Goal: Information Seeking & Learning: Get advice/opinions

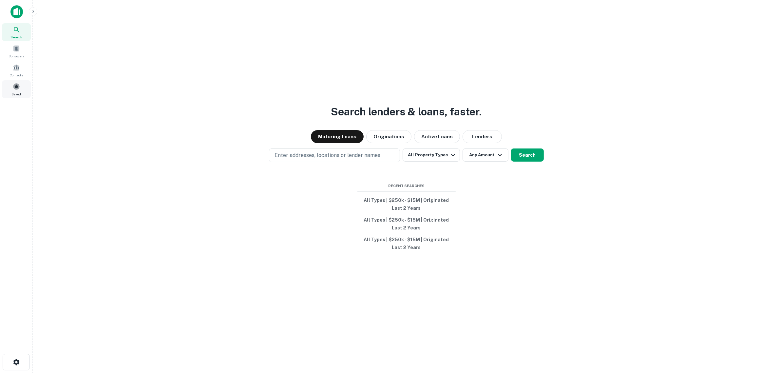
click at [13, 88] on span at bounding box center [16, 86] width 7 height 7
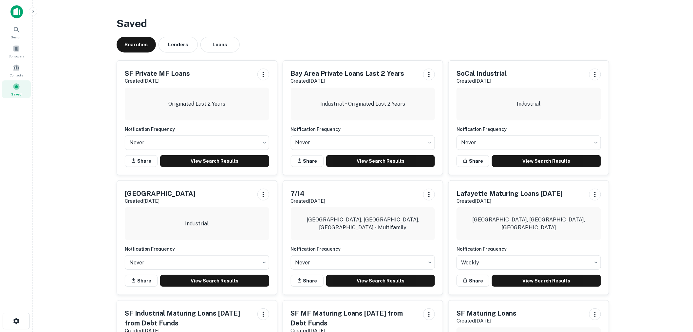
click at [630, 79] on main "Saved Searches Lenders Loans SF Private MF Loans Created [DATE] Originated Last…" at bounding box center [363, 166] width 661 height 332
click at [206, 162] on link "View Search Results" at bounding box center [214, 161] width 109 height 12
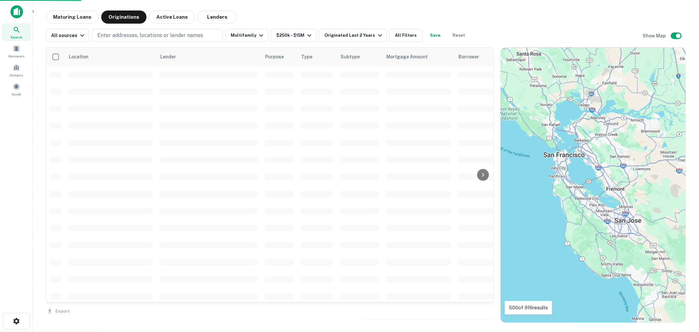
click at [275, 10] on div "Maturing Loans Originations Active Loans Lenders" at bounding box center [366, 16] width 640 height 13
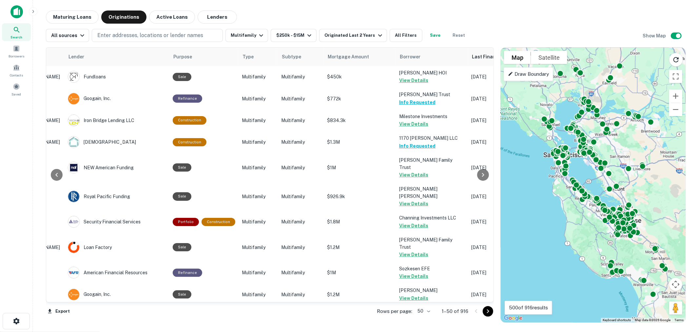
scroll to position [0, 90]
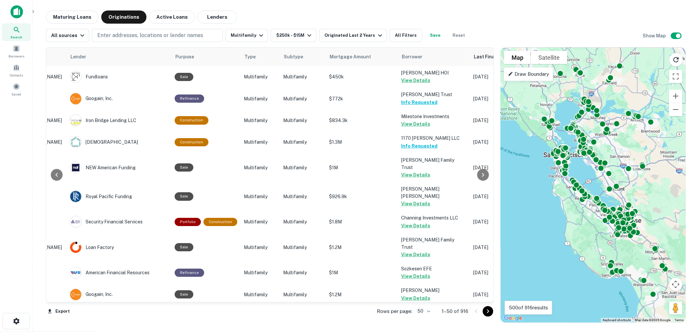
click at [423, 312] on body "Search Borrowers Contacts Saved Maturing Loans Originations Active Loans Lender…" at bounding box center [349, 166] width 699 height 332
click at [424, 320] on li "100" at bounding box center [423, 318] width 19 height 12
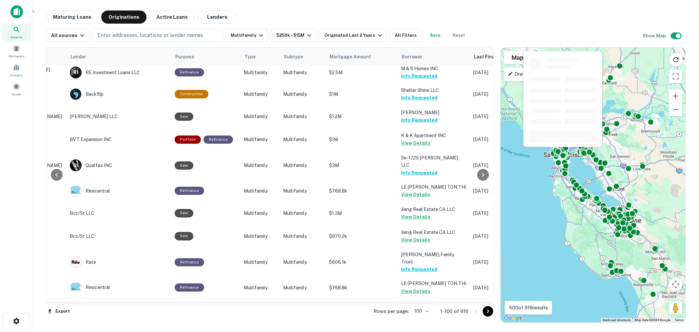
scroll to position [2037, 90]
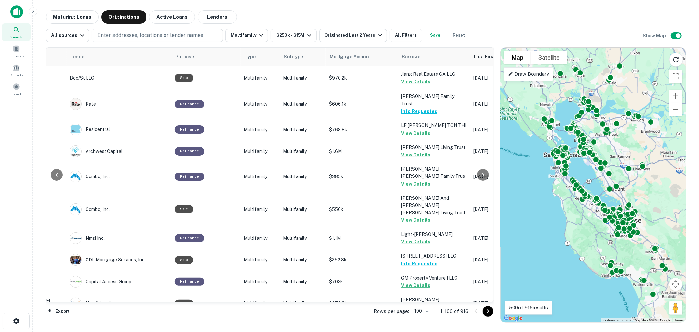
click at [486, 311] on icon "Go to next page" at bounding box center [488, 311] width 8 height 8
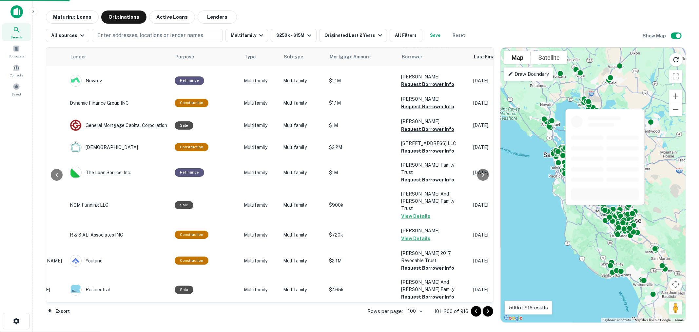
scroll to position [2037, 90]
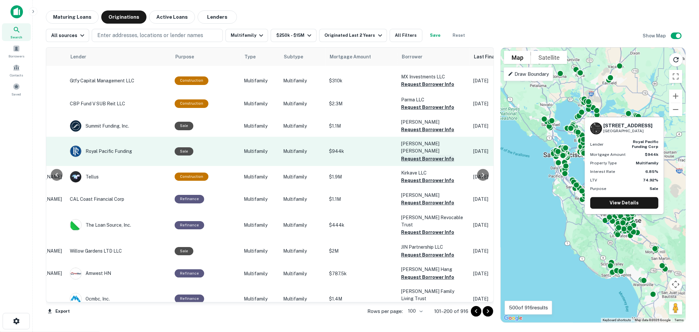
click at [411, 155] on button "Request Borrower Info" at bounding box center [427, 159] width 53 height 8
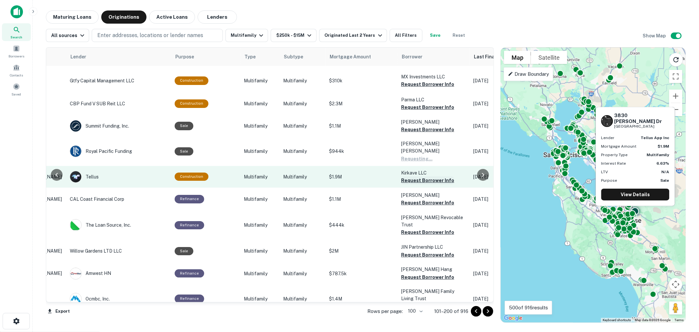
click at [415, 176] on button "Request Borrower Info" at bounding box center [427, 180] width 53 height 8
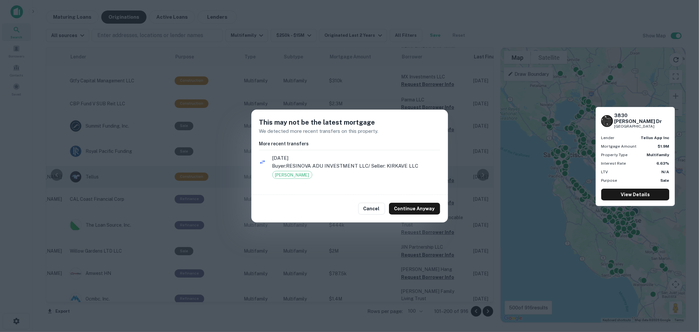
click at [416, 124] on h5 "This may not be the latest mortgage" at bounding box center [349, 122] width 181 height 10
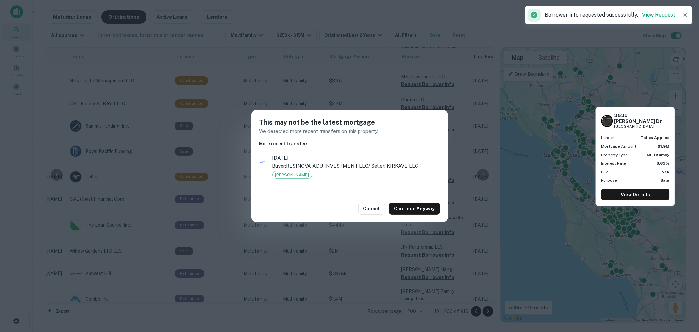
click at [409, 210] on button "Continue Anyway" at bounding box center [414, 209] width 51 height 12
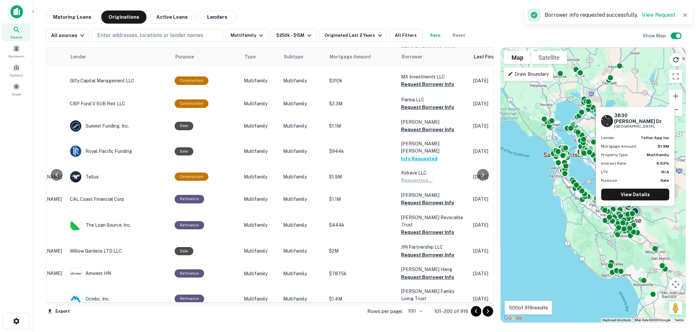
click at [418, 124] on h5 "This may not be the latest mortgage" at bounding box center [349, 122] width 181 height 10
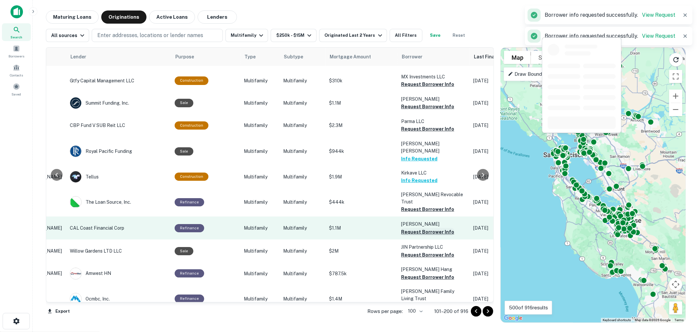
drag, startPoint x: 420, startPoint y: 122, endPoint x: 420, endPoint y: 145, distance: 22.6
click at [420, 205] on button "Request Borrower Info" at bounding box center [427, 209] width 53 height 8
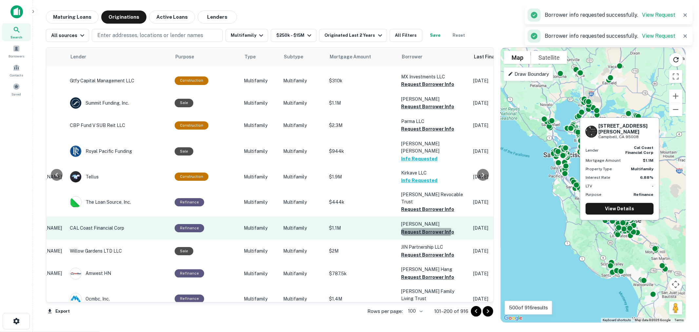
click at [420, 228] on button "Request Borrower Info" at bounding box center [427, 232] width 53 height 8
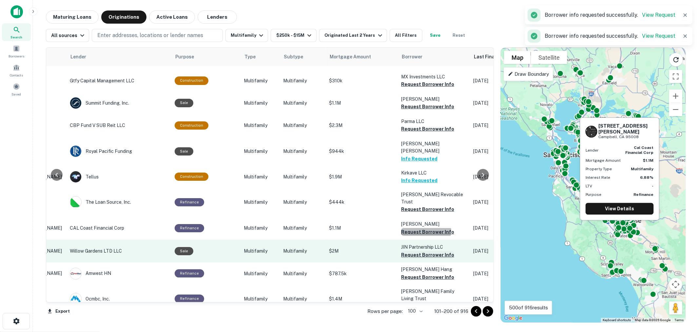
click at [422, 251] on button "Request Borrower Info" at bounding box center [427, 255] width 53 height 8
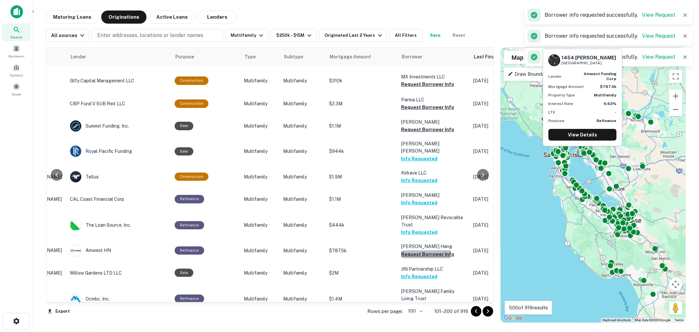
click at [422, 250] on button "Request Borrower Info" at bounding box center [427, 254] width 53 height 8
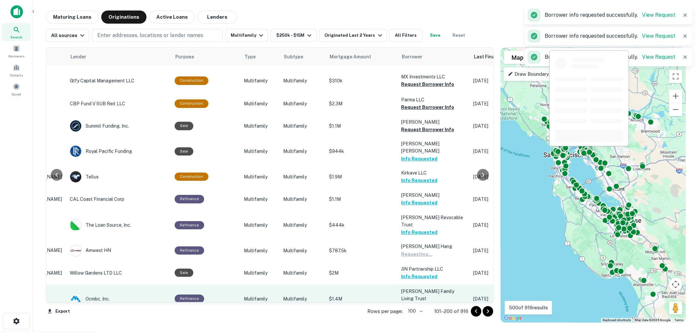
click at [412, 302] on button "Request Borrower Info" at bounding box center [427, 306] width 53 height 8
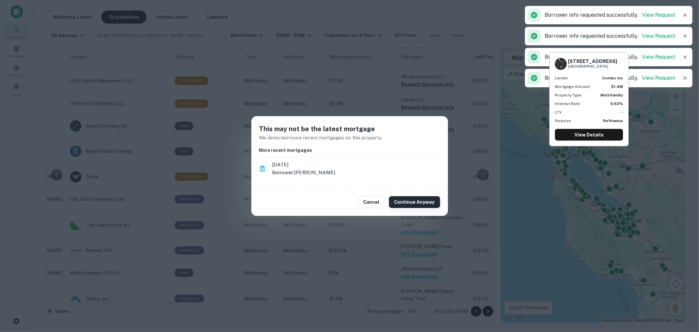
click at [419, 199] on button "Continue Anyway" at bounding box center [414, 202] width 51 height 12
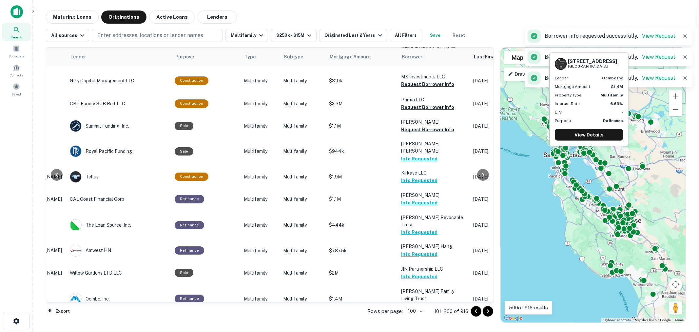
click at [416, 324] on button "Request Borrower Info" at bounding box center [427, 328] width 53 height 8
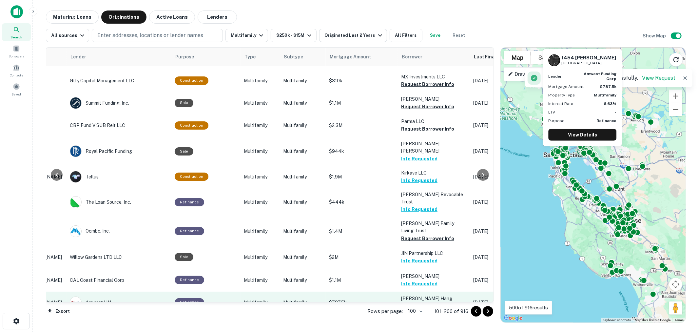
scroll to position [2047, 90]
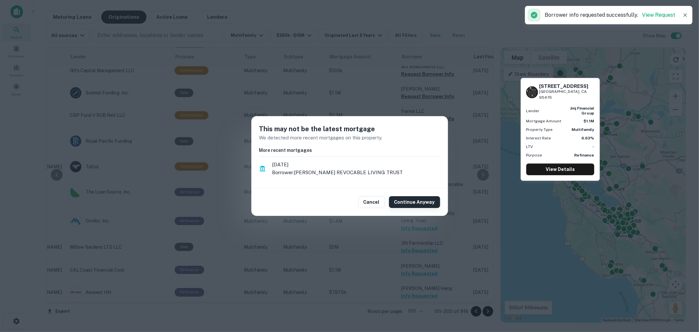
click at [418, 203] on button "Continue Anyway" at bounding box center [414, 202] width 51 height 12
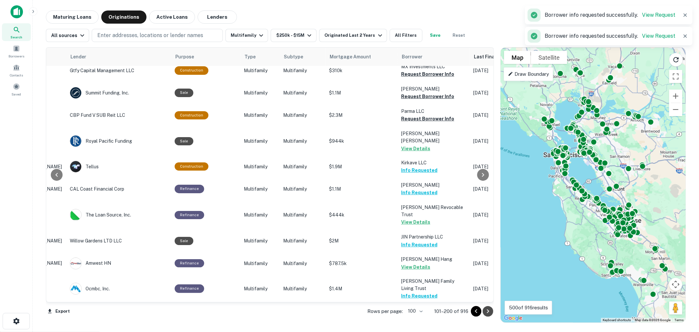
click at [488, 314] on icon "Go to next page" at bounding box center [488, 311] width 8 height 8
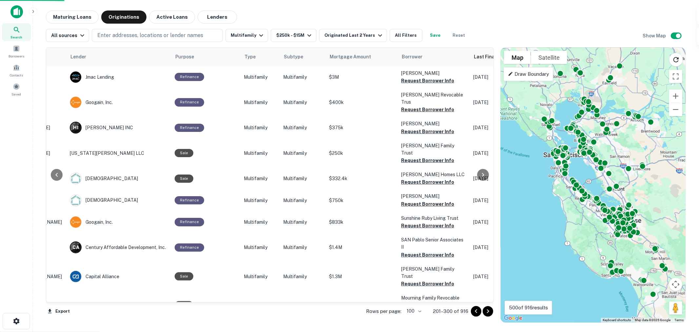
click at [323, 11] on div "Maturing Loans Originations Active Loans Lenders" at bounding box center [366, 16] width 640 height 13
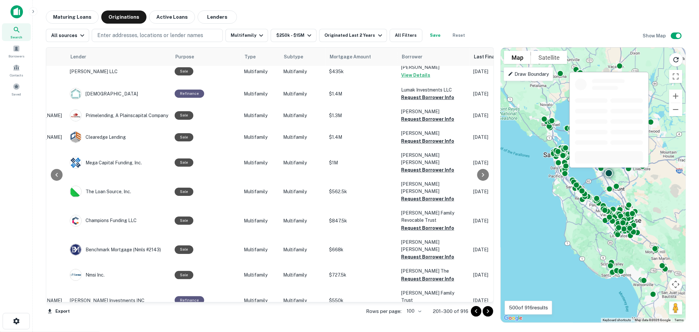
scroll to position [81, 90]
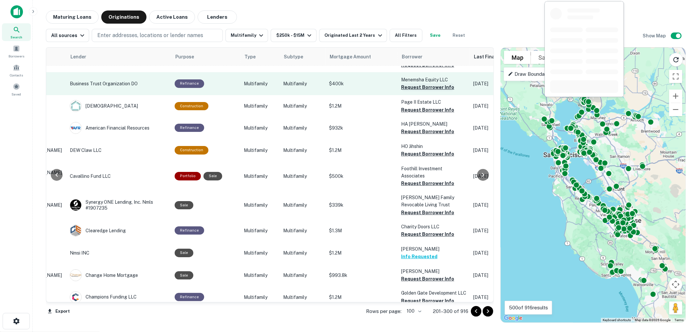
click at [413, 83] on button "Request Borrower Info" at bounding box center [427, 87] width 53 height 8
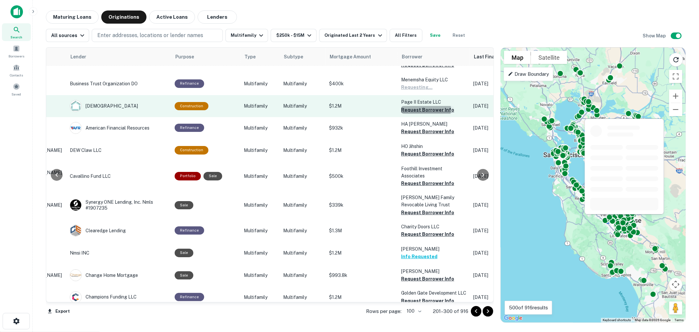
click at [415, 106] on button "Request Borrower Info" at bounding box center [427, 110] width 53 height 8
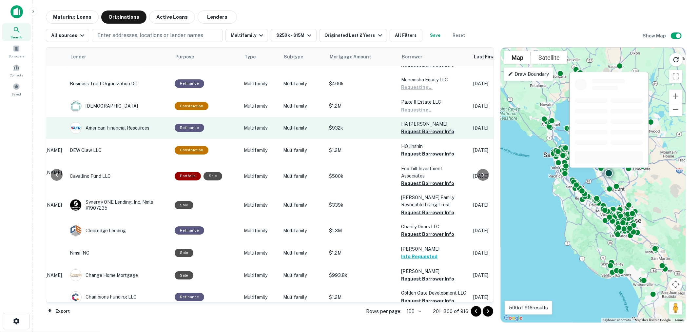
click at [410, 127] on button "Request Borrower Info" at bounding box center [427, 131] width 53 height 8
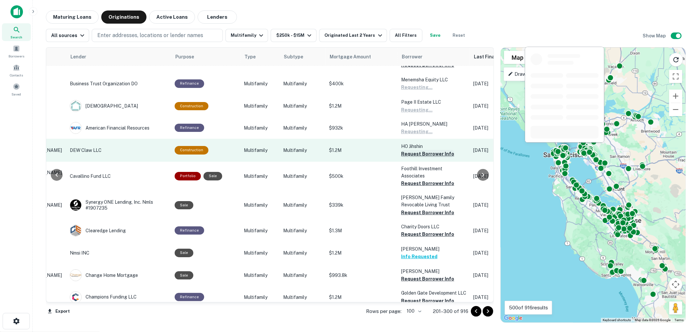
click at [410, 150] on button "Request Borrower Info" at bounding box center [427, 154] width 53 height 8
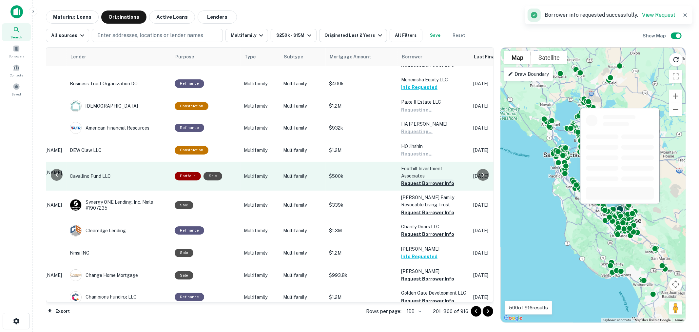
click at [409, 179] on button "Request Borrower Info" at bounding box center [427, 183] width 53 height 8
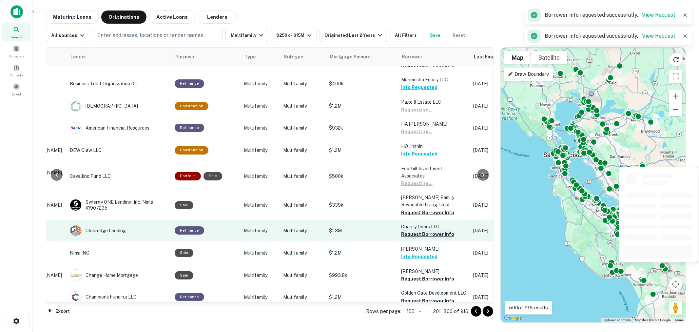
click at [413, 208] on button "Request Borrower Info" at bounding box center [427, 212] width 53 height 8
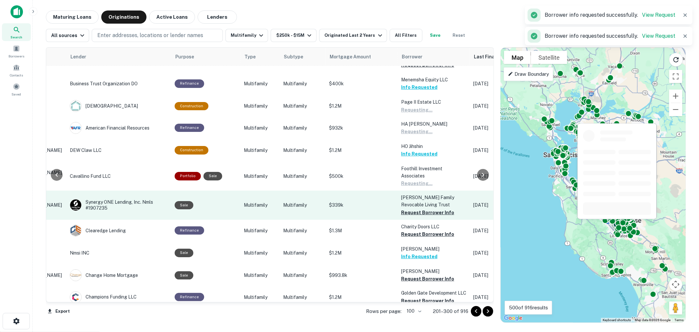
click at [414, 230] on button "Request Borrower Info" at bounding box center [427, 234] width 53 height 8
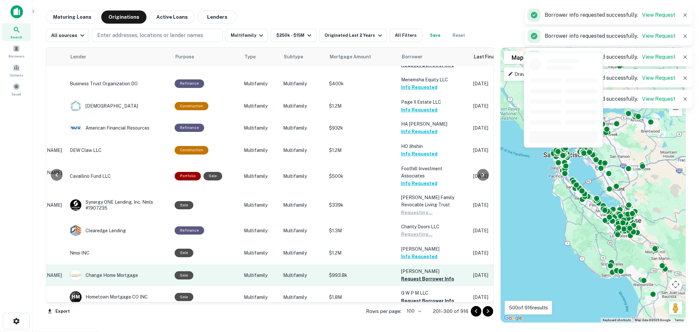
scroll to position [153, 90]
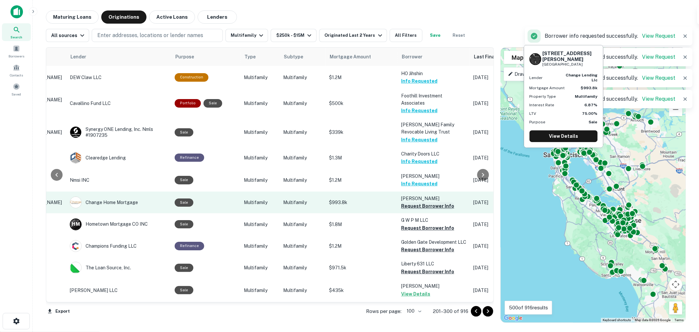
click at [419, 202] on button "Request Borrower Info" at bounding box center [427, 206] width 53 height 8
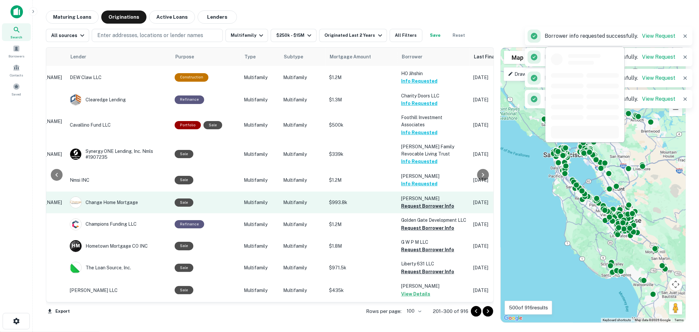
click at [417, 224] on button "Request Borrower Info" at bounding box center [427, 228] width 53 height 8
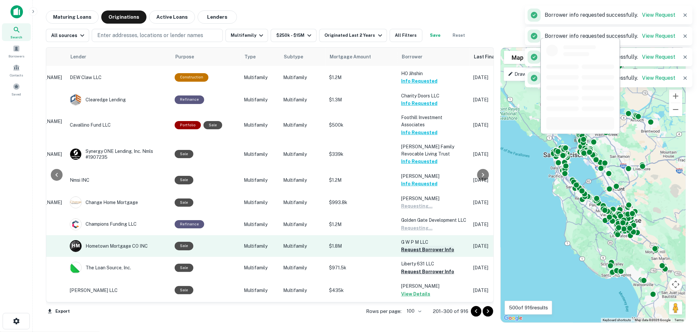
click at [414, 245] on button "Request Borrower Info" at bounding box center [427, 249] width 53 height 8
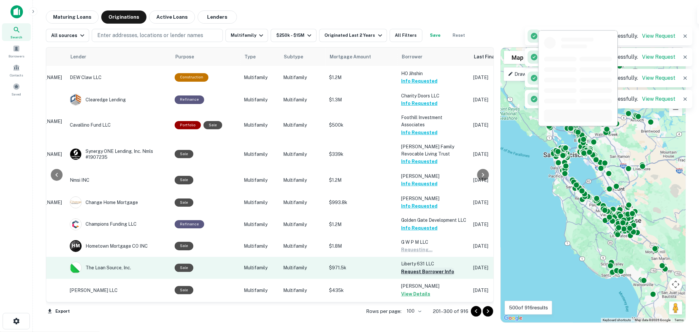
click at [415, 267] on button "Request Borrower Info" at bounding box center [427, 271] width 53 height 8
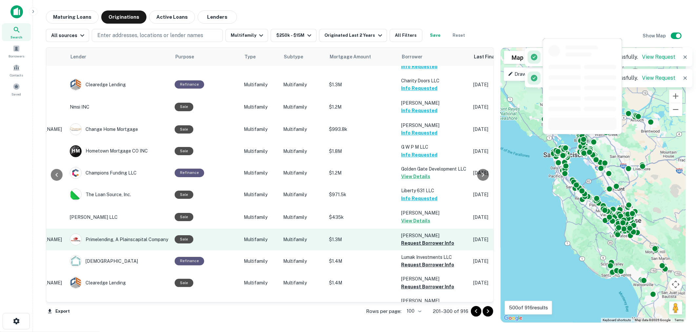
scroll to position [299, 90]
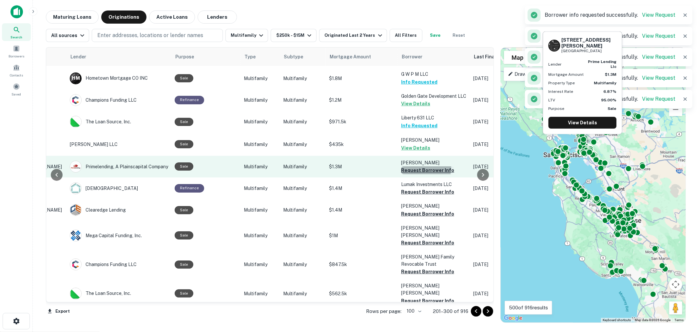
click at [420, 166] on button "Request Borrower Info" at bounding box center [427, 170] width 53 height 8
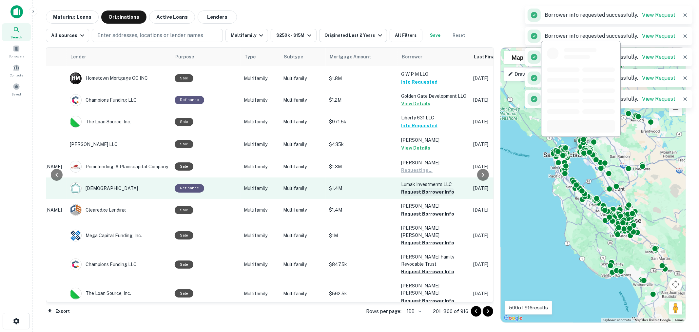
click at [415, 188] on button "Request Borrower Info" at bounding box center [427, 192] width 53 height 8
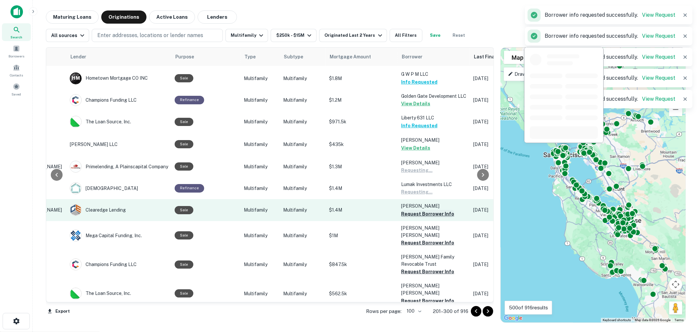
click at [414, 210] on button "Request Borrower Info" at bounding box center [427, 214] width 53 height 8
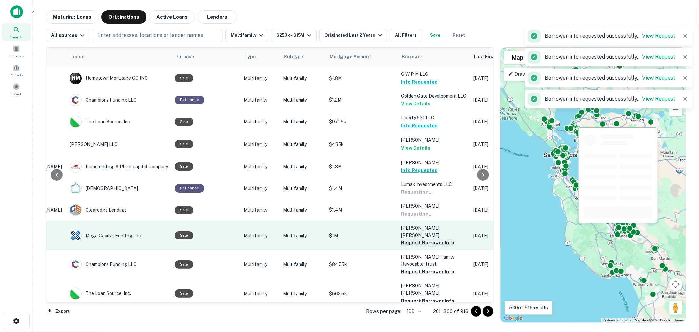
click at [414, 239] on button "Request Borrower Info" at bounding box center [427, 243] width 53 height 8
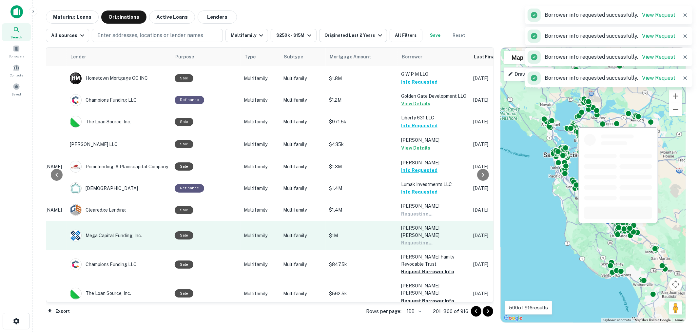
click at [415, 267] on button "Request Borrower Info" at bounding box center [427, 271] width 53 height 8
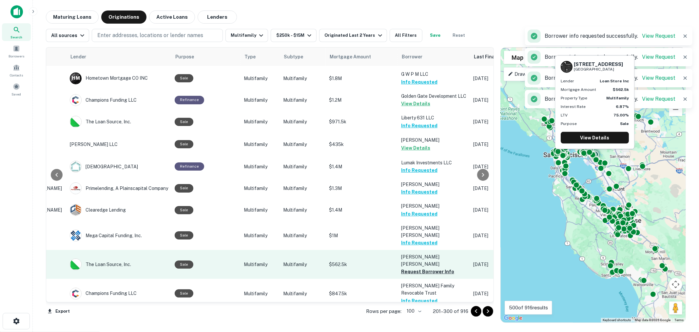
scroll to position [372, 90]
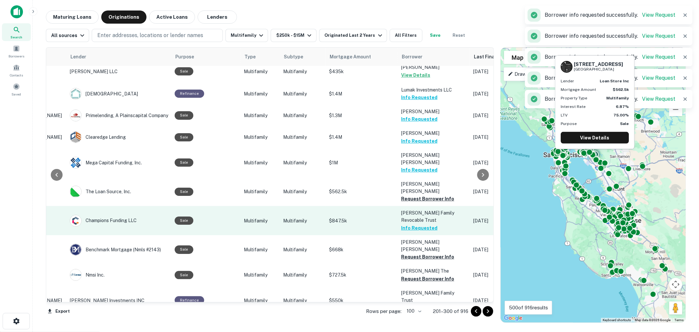
click at [417, 195] on button "Request Borrower Info" at bounding box center [427, 199] width 53 height 8
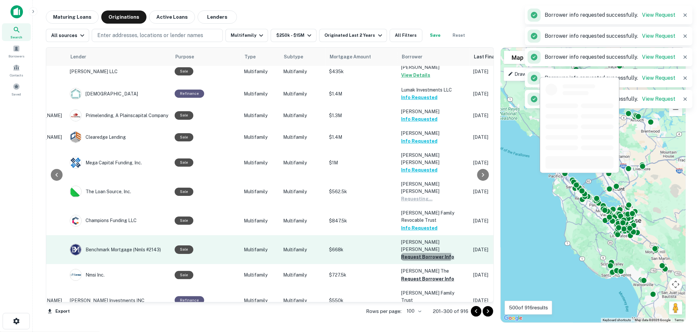
click at [419, 253] on button "Request Borrower Info" at bounding box center [427, 257] width 53 height 8
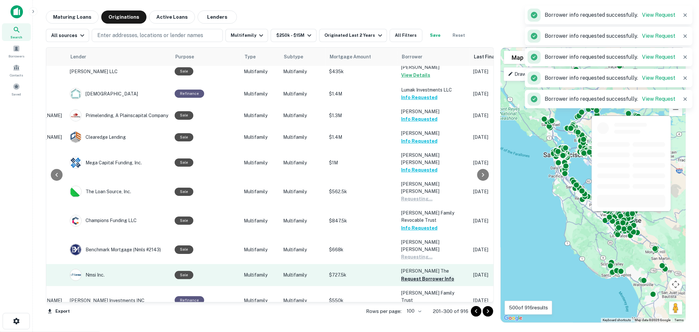
click at [417, 275] on button "Request Borrower Info" at bounding box center [427, 279] width 53 height 8
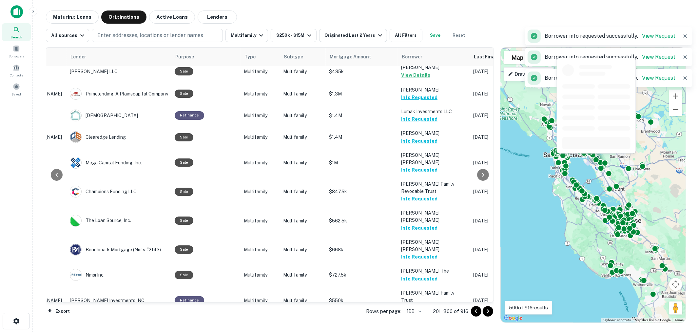
scroll to position [445, 90]
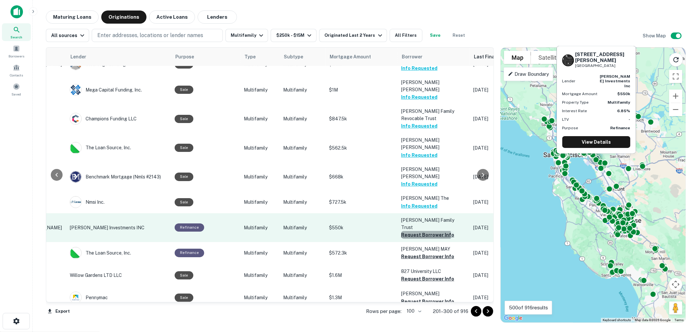
click at [416, 231] on button "Request Borrower Info" at bounding box center [427, 235] width 53 height 8
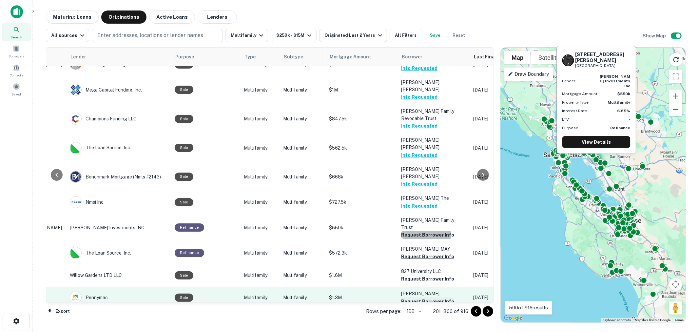
click at [415, 252] on button "Request Borrower Info" at bounding box center [427, 256] width 53 height 8
click at [418, 275] on button "Request Borrower Info" at bounding box center [427, 279] width 53 height 8
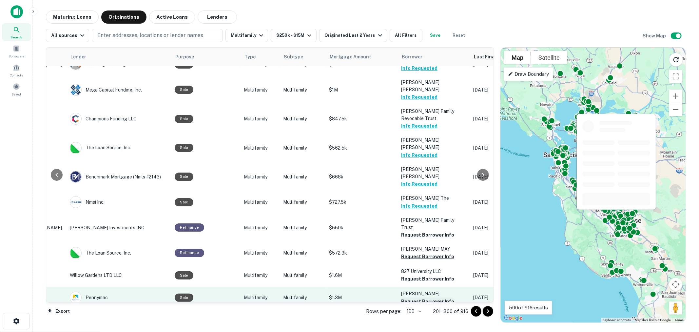
click at [418, 297] on button "Request Borrower Info" at bounding box center [427, 301] width 53 height 8
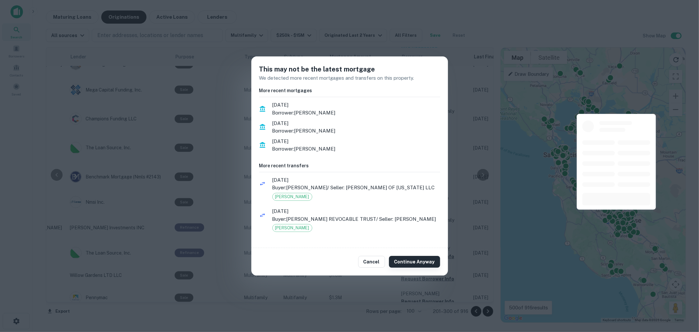
click at [411, 261] on button "Continue Anyway" at bounding box center [414, 262] width 51 height 12
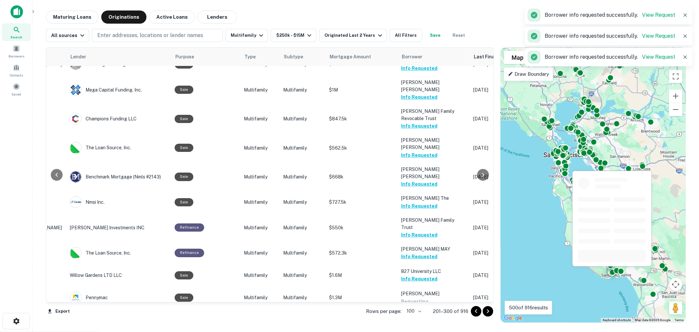
click at [424, 319] on button "Request Borrower Info" at bounding box center [427, 323] width 53 height 8
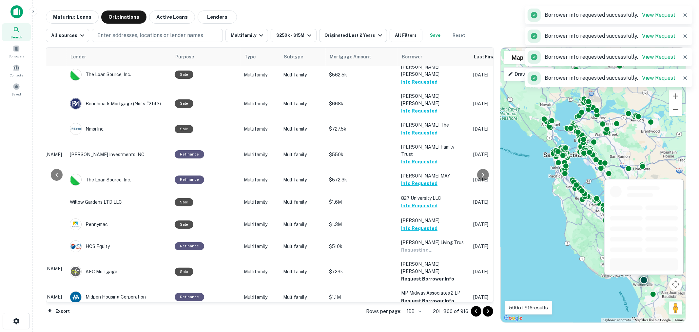
scroll to position [591, 90]
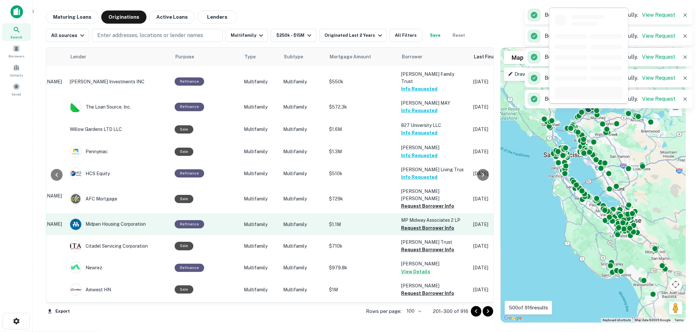
click at [415, 202] on button "Request Borrower Info" at bounding box center [427, 206] width 53 height 8
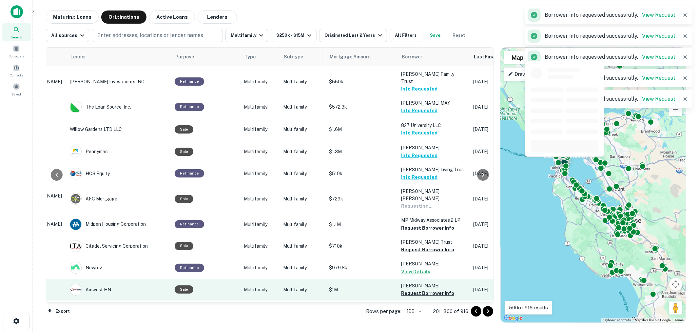
click at [417, 224] on button "Request Borrower Info" at bounding box center [427, 228] width 53 height 8
click at [417, 245] on button "Request Borrower Info" at bounding box center [427, 249] width 53 height 8
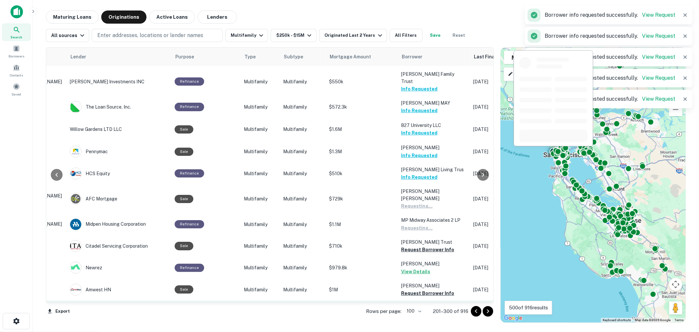
click at [419, 289] on button "Request Borrower Info" at bounding box center [427, 293] width 53 height 8
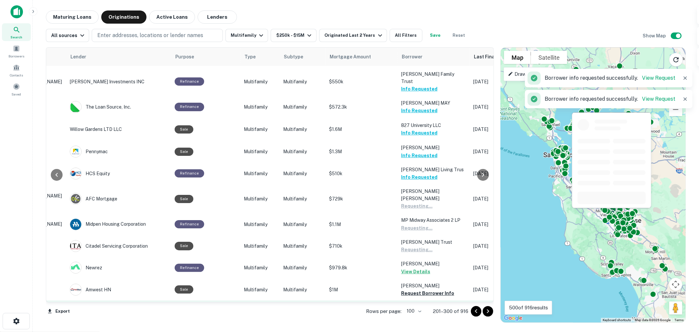
click at [417, 311] on button "Request Borrower Info" at bounding box center [427, 315] width 53 height 8
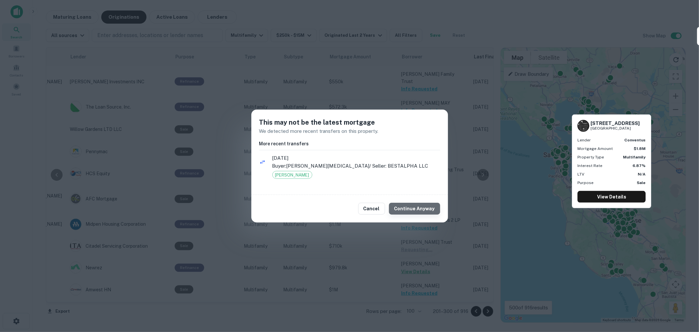
click at [420, 209] on button "Continue Anyway" at bounding box center [414, 209] width 51 height 12
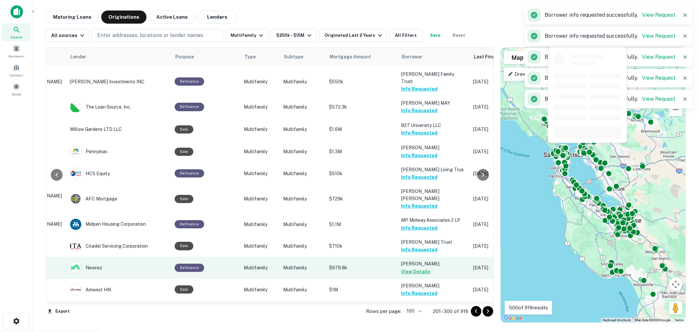
scroll to position [736, 90]
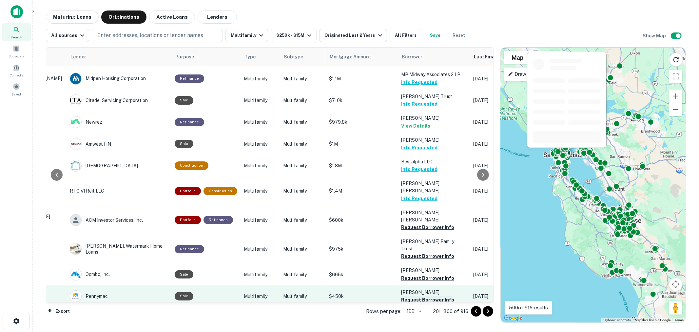
click at [417, 223] on button "Request Borrower Info" at bounding box center [427, 227] width 53 height 8
click at [417, 252] on button "Request Borrower Info" at bounding box center [427, 256] width 53 height 8
click at [415, 274] on button "Request Borrower Info" at bounding box center [427, 278] width 53 height 8
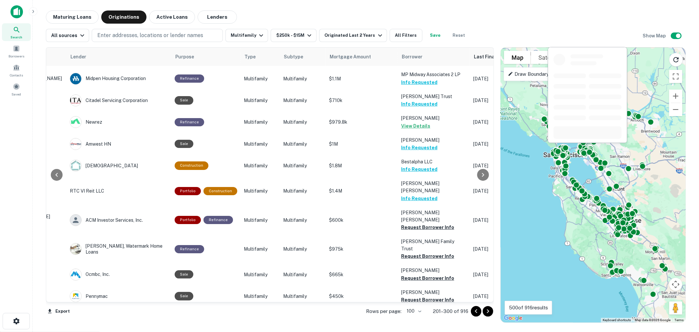
click at [414, 296] on button "Request Borrower Info" at bounding box center [427, 300] width 53 height 8
click at [415, 318] on button "Request Borrower Info" at bounding box center [427, 322] width 53 height 8
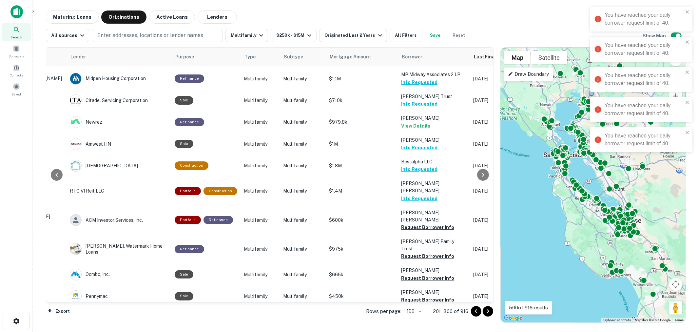
click at [311, 7] on main "Maturing Loans Originations Active Loans Lenders All sources Enter addresses, l…" at bounding box center [366, 166] width 666 height 332
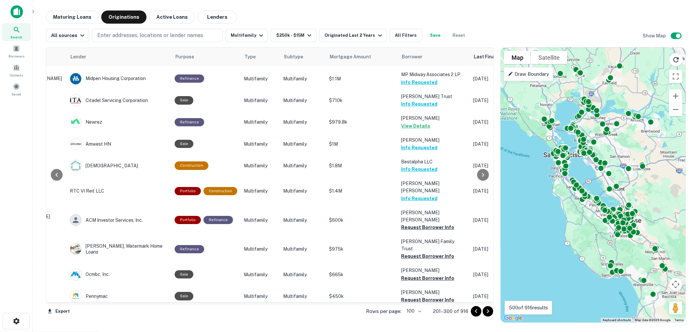
click at [323, 8] on main "Maturing Loans Originations Active Loans Lenders All sources Enter addresses, l…" at bounding box center [366, 166] width 666 height 332
click at [313, 8] on main "Maturing Loans Originations Active Loans Lenders All sources Enter addresses, l…" at bounding box center [366, 166] width 666 height 332
click at [325, 10] on div "Maturing Loans Originations Active Loans Lenders" at bounding box center [366, 16] width 640 height 13
